Goal: Check status: Check status

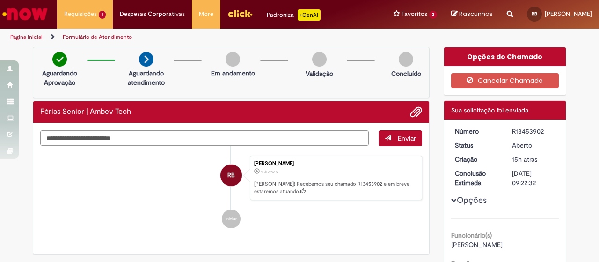
scroll to position [73, 0]
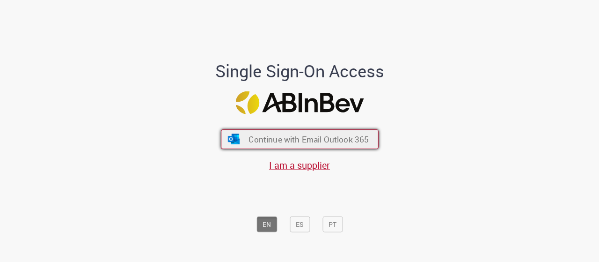
click at [283, 133] on span "Continue with Email Outlook 365" at bounding box center [309, 138] width 120 height 11
